Goal: Transaction & Acquisition: Purchase product/service

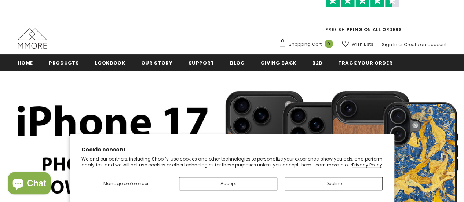
scroll to position [46, 0]
click at [211, 185] on button "Accept" at bounding box center [228, 183] width 98 height 13
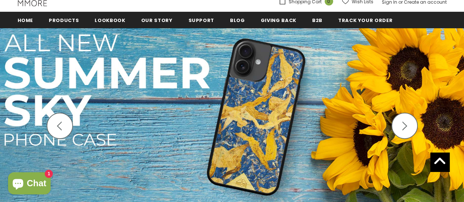
scroll to position [87, 0]
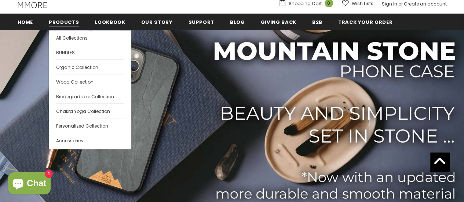
click at [60, 25] on link "Products" at bounding box center [64, 22] width 30 height 17
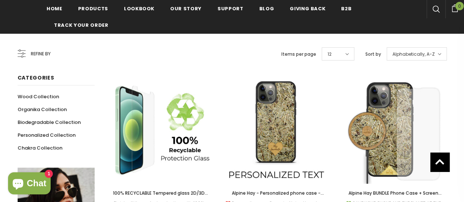
scroll to position [106, 0]
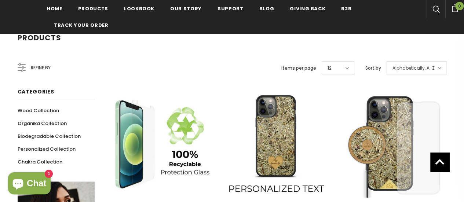
click at [31, 64] on span "Refine by" at bounding box center [41, 68] width 20 height 8
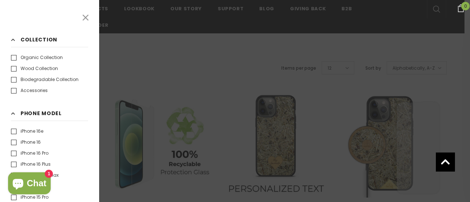
click at [15, 130] on label "iPhone 16e" at bounding box center [27, 131] width 32 height 7
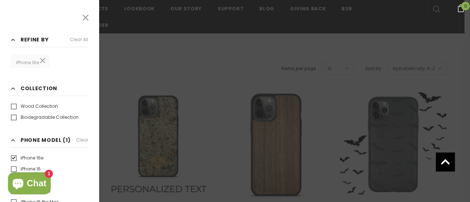
click at [123, 103] on div at bounding box center [235, 101] width 470 height 202
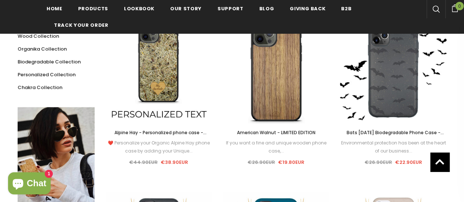
scroll to position [180, 0]
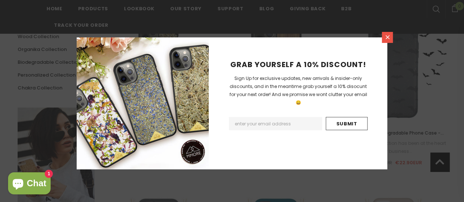
click at [386, 36] on icon at bounding box center [388, 37] width 4 height 4
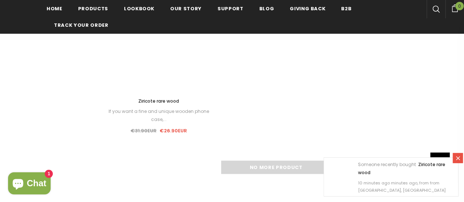
scroll to position [3197, 0]
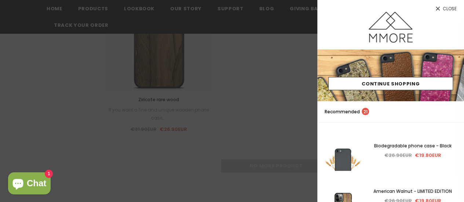
click at [212, 90] on div at bounding box center [232, 101] width 464 height 202
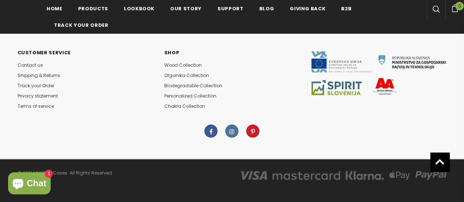
scroll to position [3448, 0]
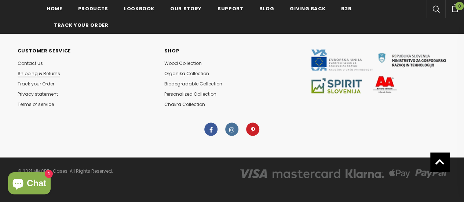
click at [34, 72] on span "Shipping & Returns" at bounding box center [39, 73] width 43 height 6
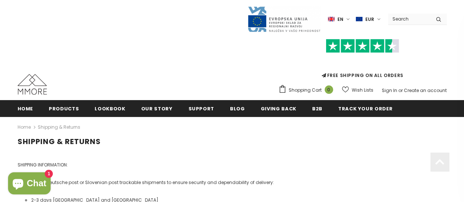
scroll to position [0, 0]
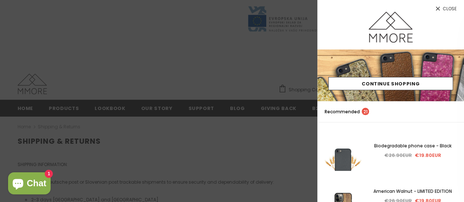
click at [182, 42] on div at bounding box center [232, 101] width 464 height 202
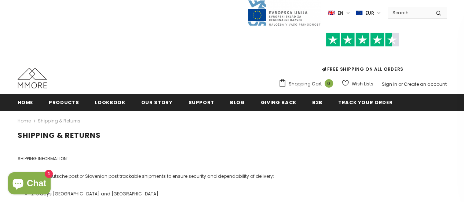
scroll to position [6, 0]
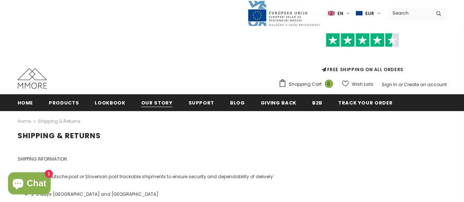
click at [150, 102] on span "Our Story" at bounding box center [157, 102] width 32 height 7
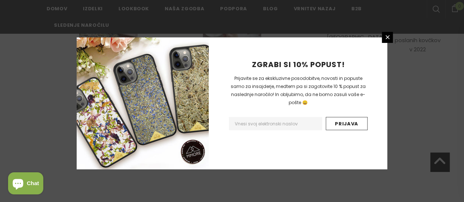
scroll to position [2476, 0]
click at [385, 36] on icon at bounding box center [388, 37] width 6 height 6
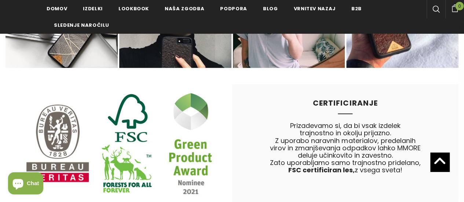
scroll to position [3347, 0]
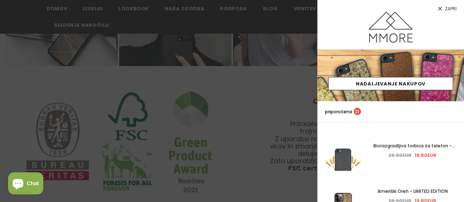
click at [23, 112] on div at bounding box center [232, 101] width 464 height 202
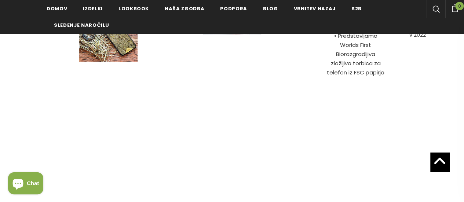
scroll to position [2443, 0]
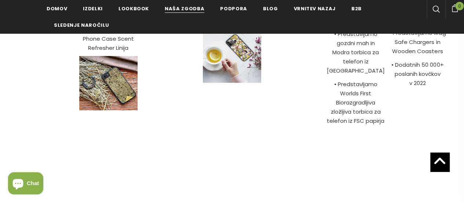
click at [194, 11] on span "Naša zgodba" at bounding box center [185, 8] width 40 height 7
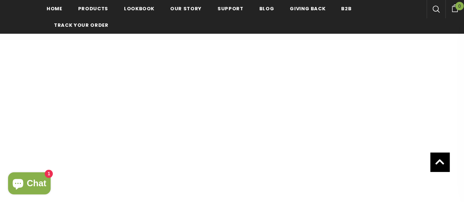
scroll to position [298, 0]
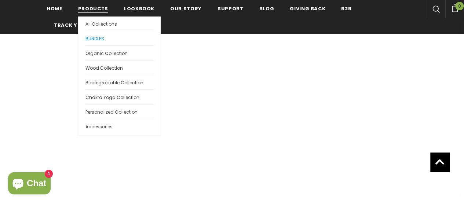
click at [89, 39] on span "BUNDLES" at bounding box center [95, 39] width 19 height 6
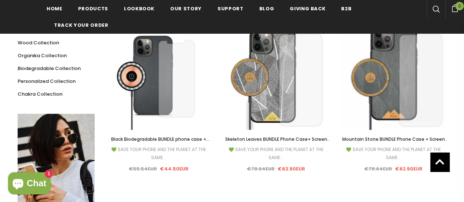
scroll to position [178, 0]
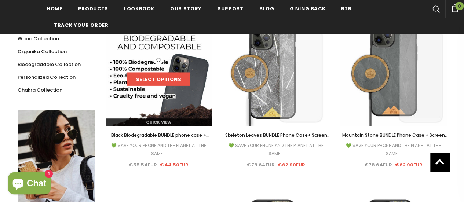
click at [153, 78] on link "Select options" at bounding box center [158, 79] width 62 height 13
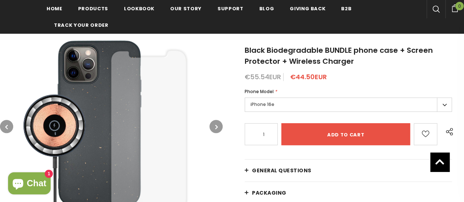
scroll to position [105, 0]
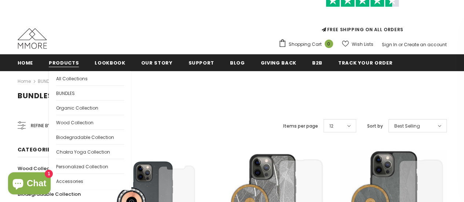
scroll to position [80, 0]
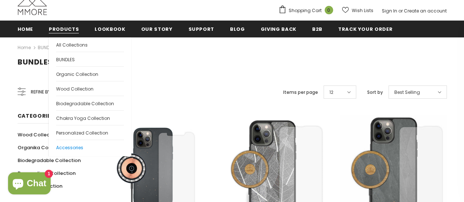
click at [72, 146] on span "Accessories" at bounding box center [69, 148] width 27 height 6
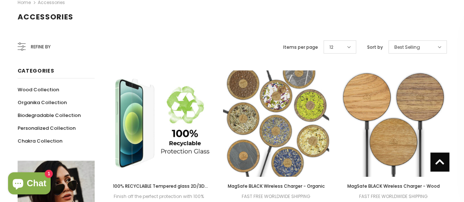
scroll to position [30, 0]
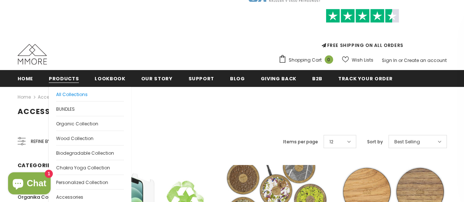
click at [64, 94] on span "All Collections" at bounding box center [72, 94] width 32 height 6
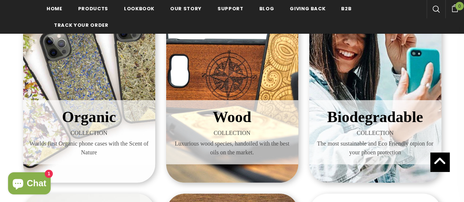
scroll to position [167, 0]
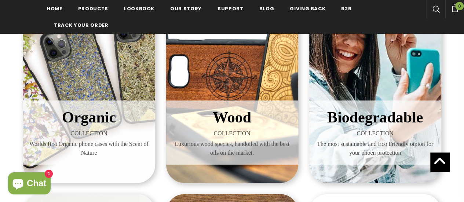
click at [369, 54] on div "Biodegradable COLLECTION The most sustainable and Eco Friendly otpion for your …" at bounding box center [375, 76] width 132 height 213
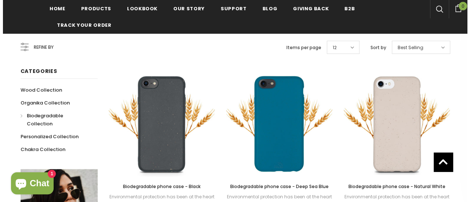
scroll to position [127, 0]
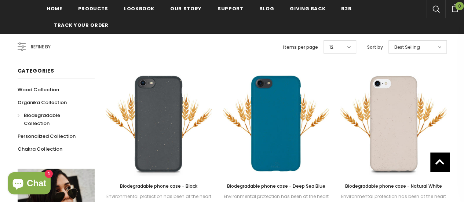
click at [18, 50] on icon at bounding box center [22, 47] width 8 height 8
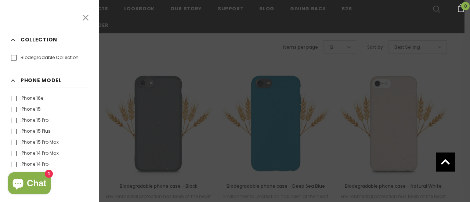
click at [14, 98] on label "iPhone 16e" at bounding box center [27, 98] width 32 height 7
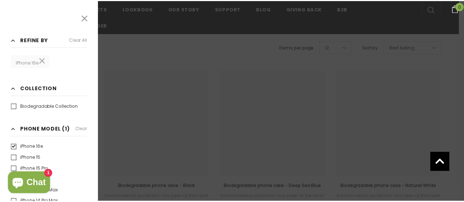
scroll to position [127, 0]
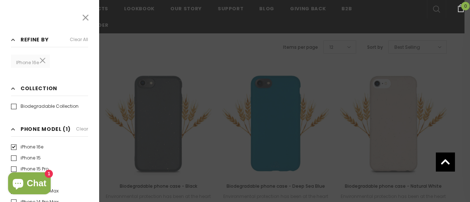
click at [215, 53] on div at bounding box center [235, 101] width 470 height 202
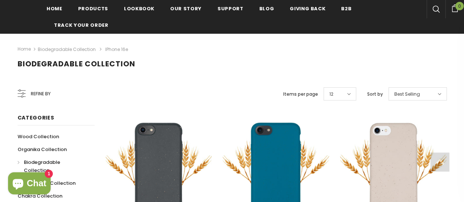
scroll to position [149, 0]
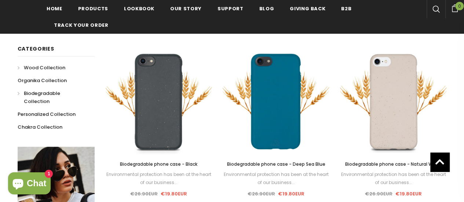
click at [37, 68] on span "Wood Collection" at bounding box center [44, 67] width 41 height 7
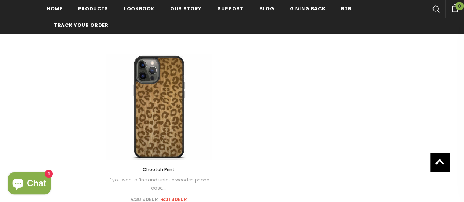
scroll to position [1028, 0]
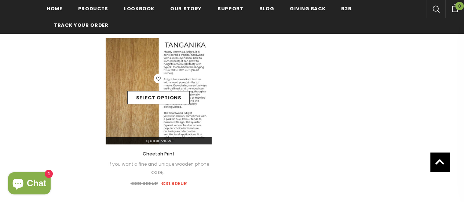
click at [149, 69] on img at bounding box center [159, 91] width 106 height 106
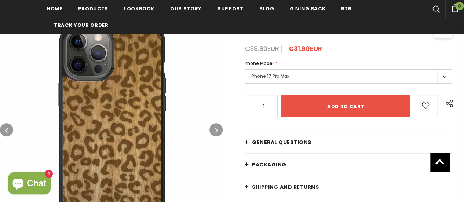
scroll to position [130, 0]
click at [441, 80] on label "iPhone 17 Pro Max" at bounding box center [348, 76] width 207 height 14
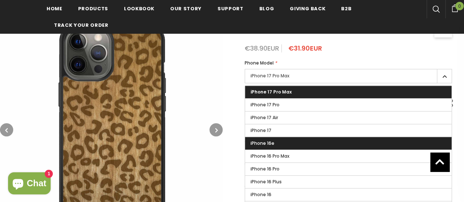
click at [316, 140] on label "iPhone 16e" at bounding box center [348, 143] width 207 height 12
click at [0, 0] on input "iPhone 16e" at bounding box center [0, 0] width 0 height 0
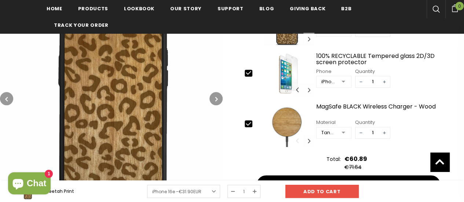
scroll to position [341, 0]
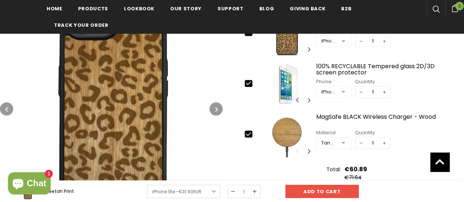
click at [251, 133] on icon at bounding box center [249, 134] width 8 height 8
type input "0"
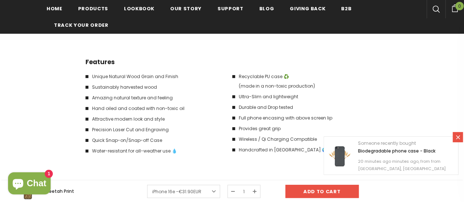
scroll to position [1195, 0]
